Goal: Task Accomplishment & Management: Manage account settings

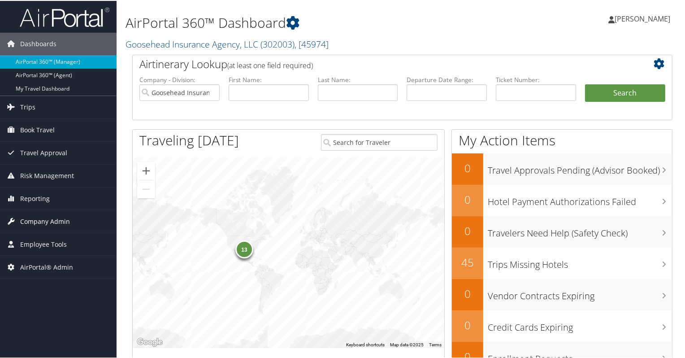
click at [27, 222] on span "Company Admin" at bounding box center [45, 220] width 50 height 22
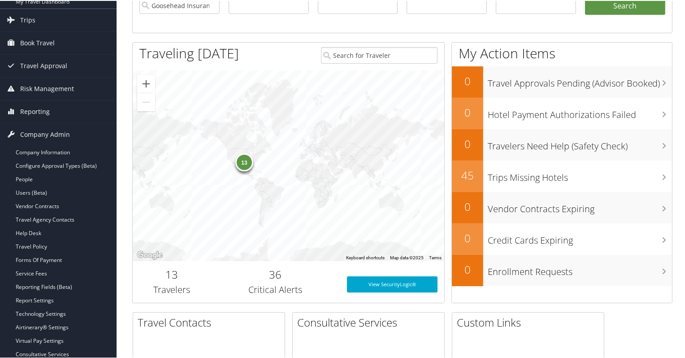
scroll to position [204, 0]
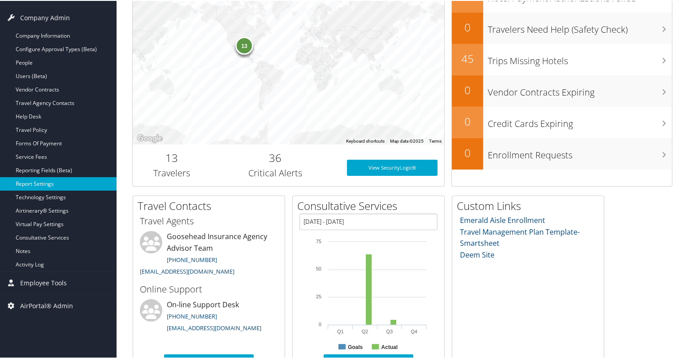
click at [46, 188] on link "Report Settings" at bounding box center [58, 182] width 117 height 13
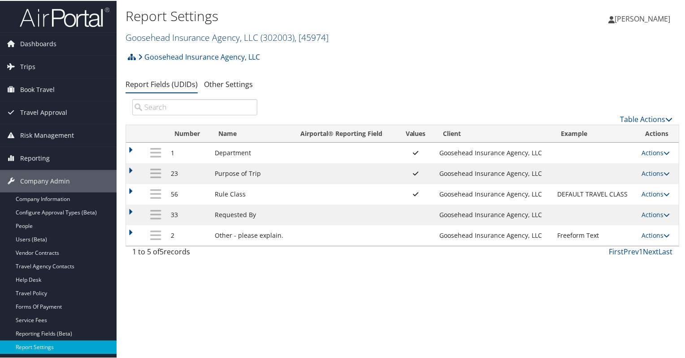
click at [165, 35] on link "Goosehead Insurance Agency, LLC ( 302003 ) , [ 45974 ]" at bounding box center [227, 37] width 203 height 12
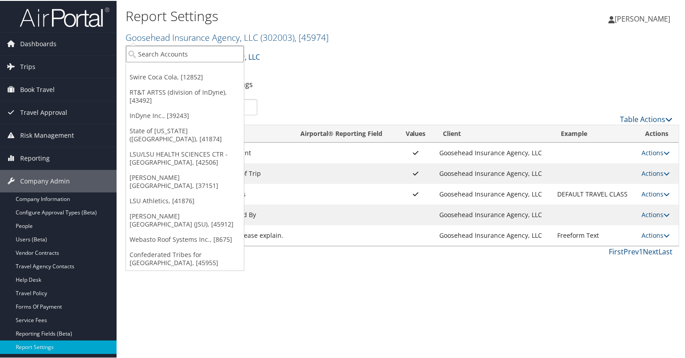
click at [160, 56] on input "search" at bounding box center [185, 53] width 118 height 17
type input "simplus"
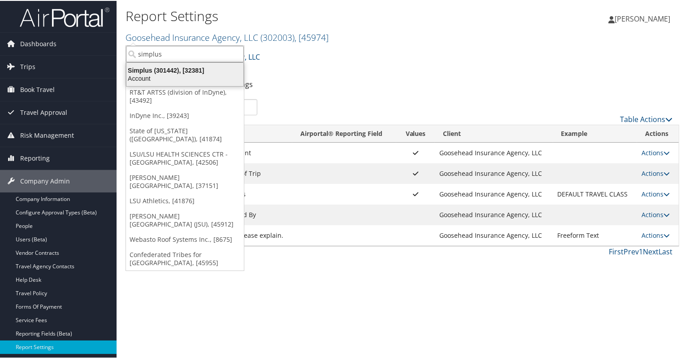
click at [158, 69] on div "Simplus (301442), [32381]" at bounding box center [185, 69] width 128 height 8
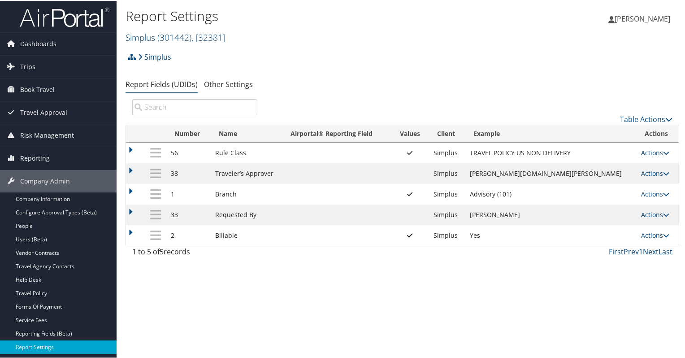
click at [652, 153] on link "Actions" at bounding box center [655, 152] width 28 height 9
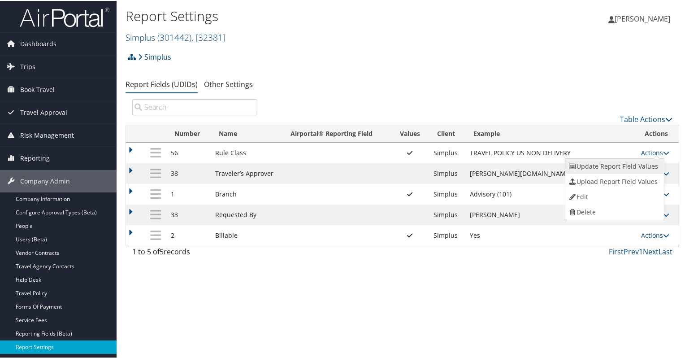
click at [635, 166] on link "Update Report Field Values" at bounding box center [614, 165] width 97 height 15
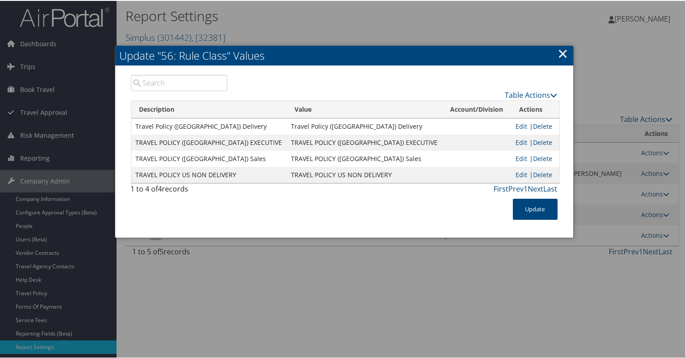
click at [564, 54] on link "×" at bounding box center [563, 53] width 10 height 18
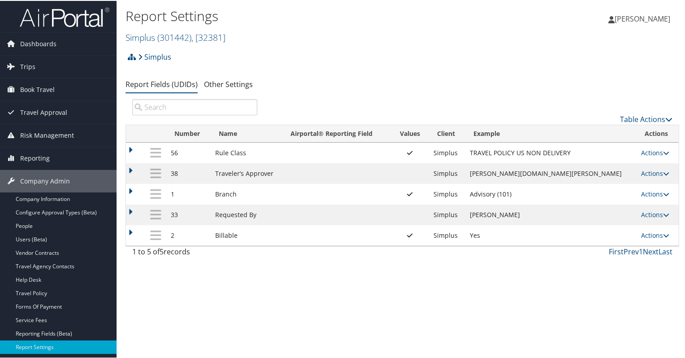
click at [382, 322] on div "Report Settings Simplus ( 301442 ) , [ 32381 ] Goosehead Insurance Agency, LLC …" at bounding box center [403, 179] width 572 height 358
